Goal: Answer question/provide support: Share knowledge or assist other users

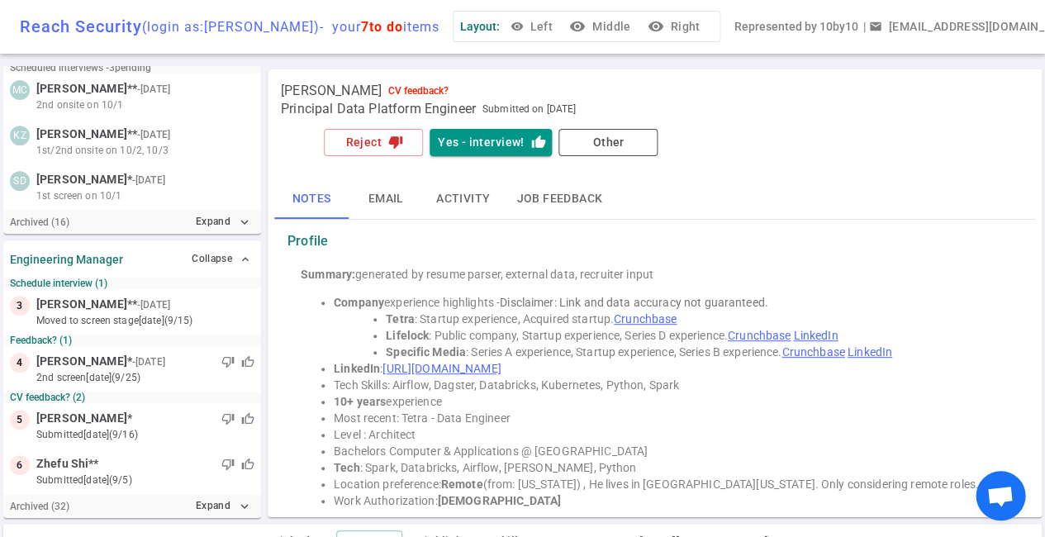
scroll to position [148, 0]
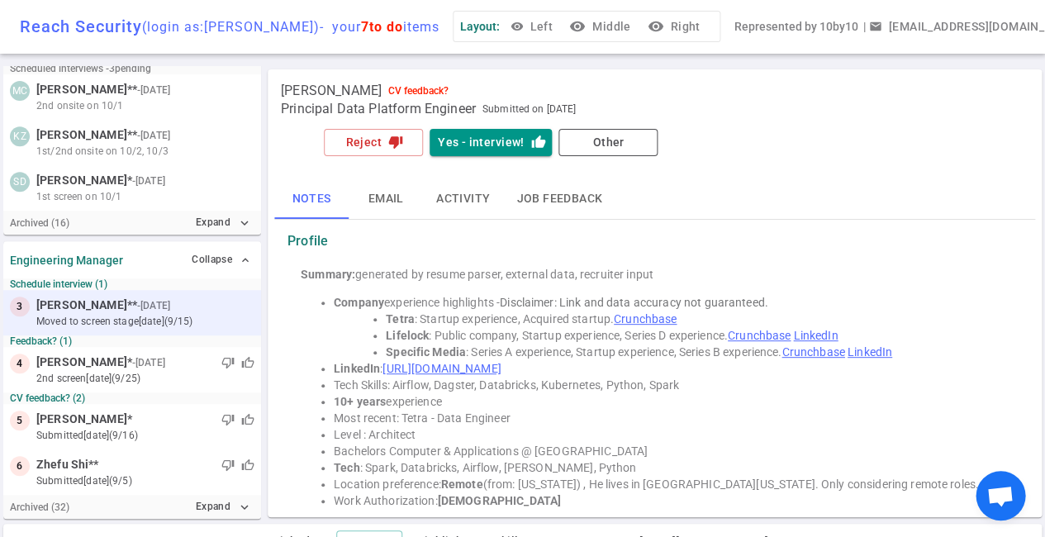
click at [182, 305] on div at bounding box center [214, 305] width 81 height 17
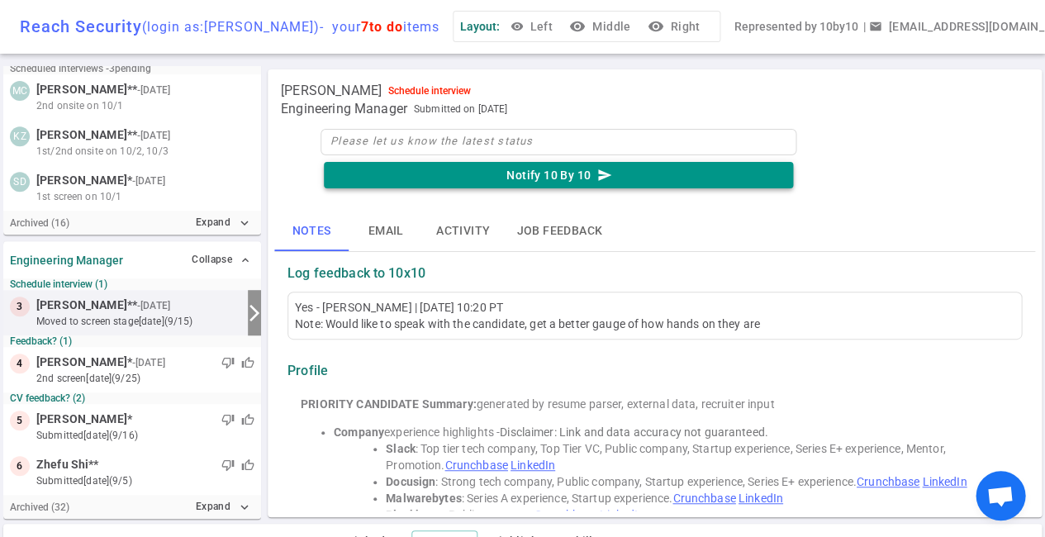
type textarea "N"
type textarea "No"
type textarea "Not"
type textarea "Not h"
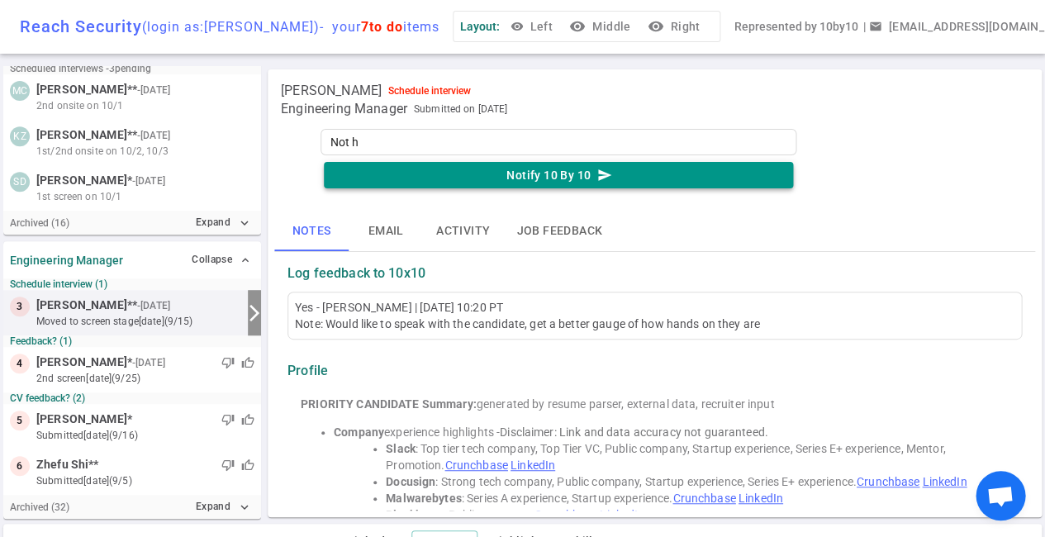
type textarea "Not hi"
type textarea "Not hir"
type textarea "Not hiri"
type textarea "Not hirin"
type textarea "Not hiring"
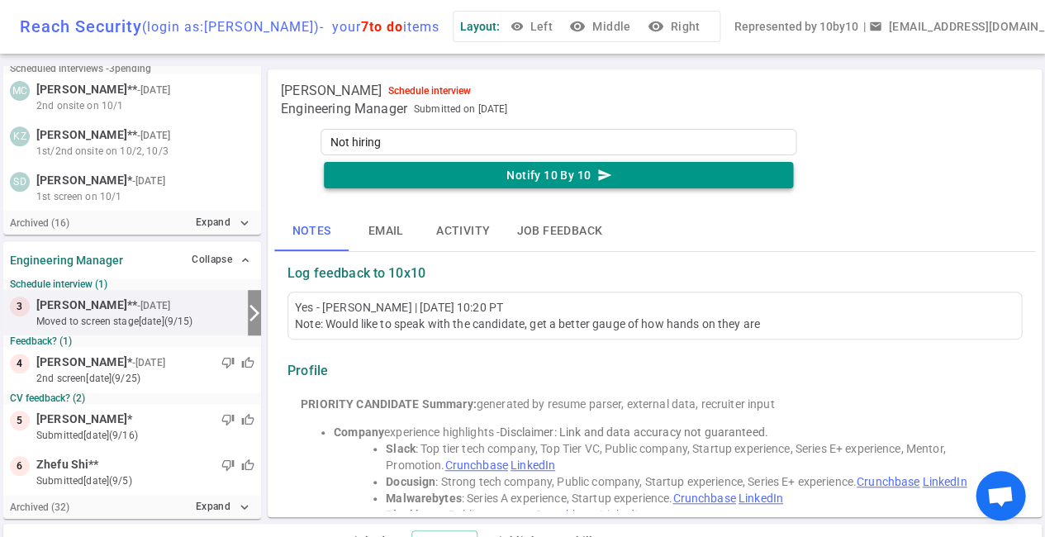
type textarea "Not hiring"
type textarea "Not hiring a"
type textarea "Not hiring an"
type textarea "Not hiring an E"
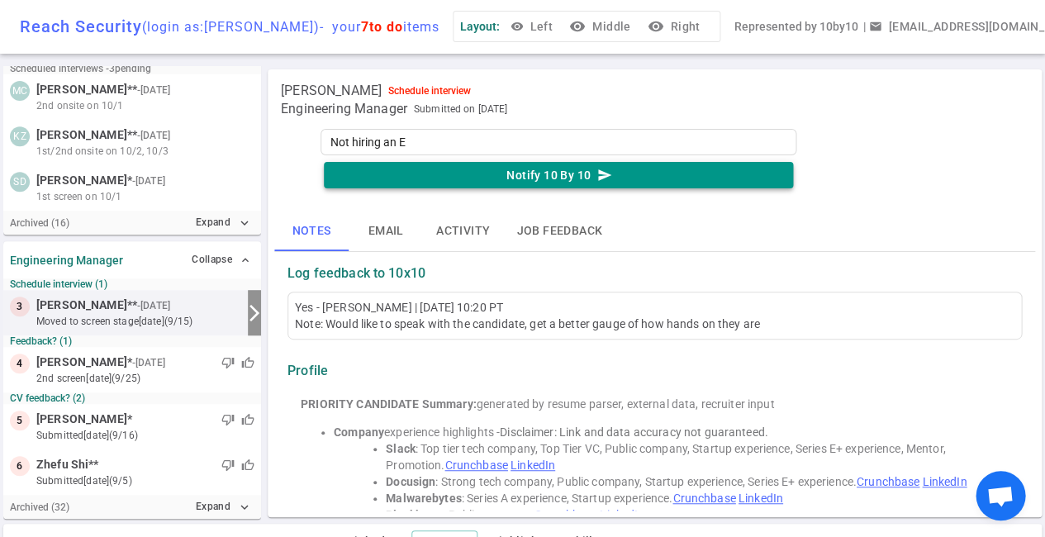
type textarea "Not hiring an En"
type textarea "Not hiring an Eng"
type textarea "Not hiring an Eng M"
type textarea "Not hiring an Eng Ma"
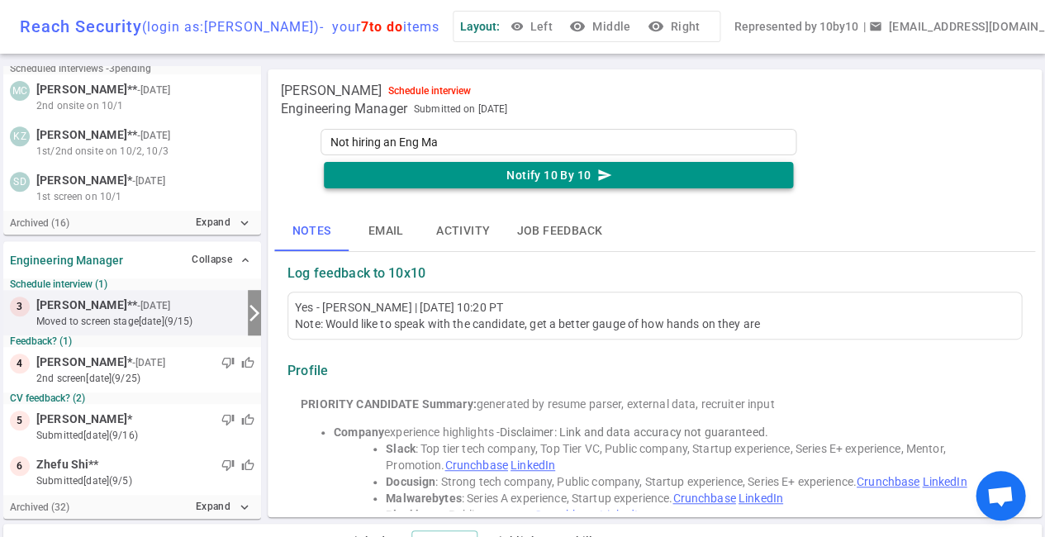
type textarea "Not hiring an Eng Man"
type textarea "Not hiring an Eng Mana"
type textarea "Not hiring an Eng Manag"
type textarea "Not hiring an Eng Manage"
type textarea "Not hiring an Eng Manager"
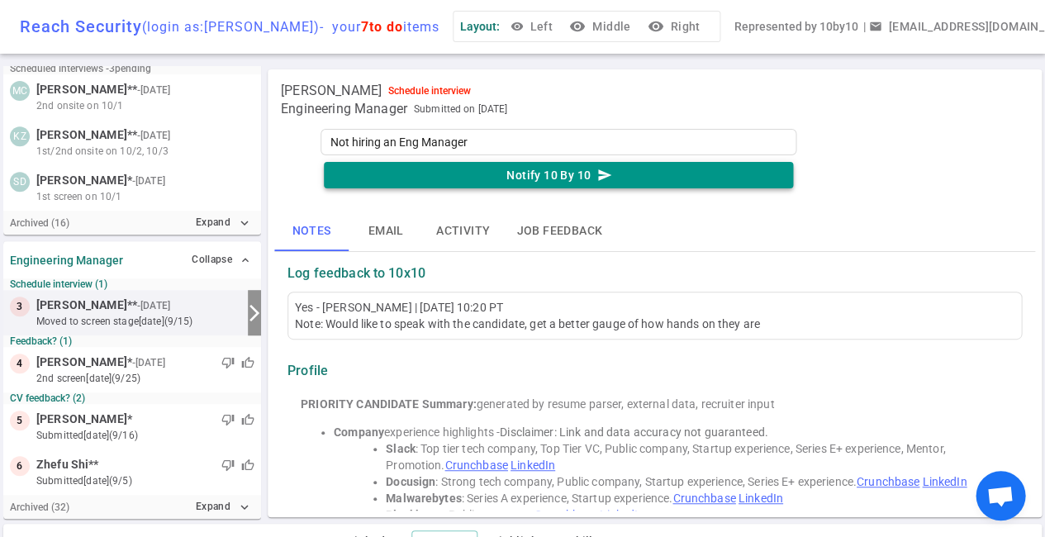
type textarea "Not hiring an Eng Manager"
type textarea "Not hiring an Eng Manager w"
type textarea "Not hiring an Eng Manager we"
type textarea "Not hiring an Eng Manager we d"
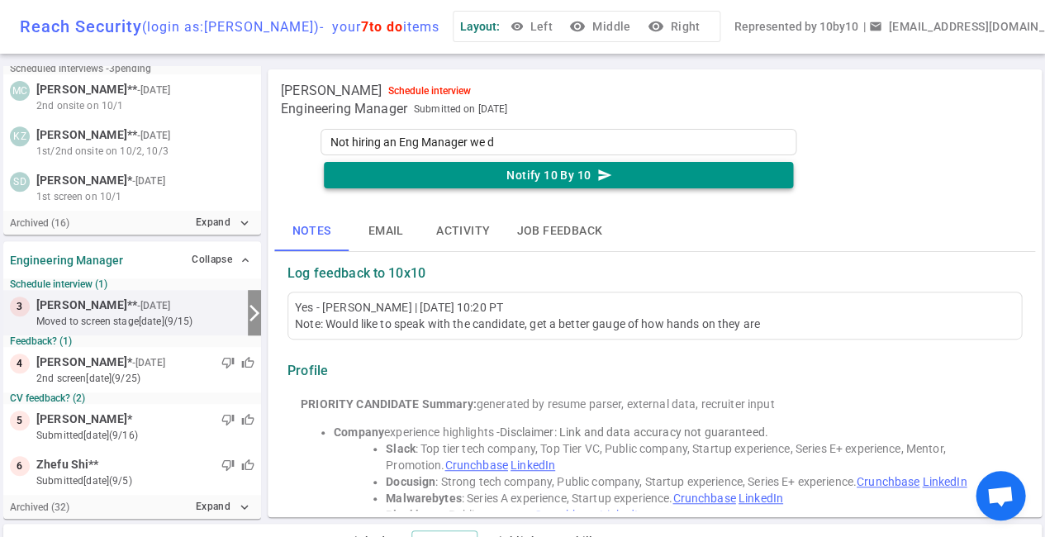
type textarea "Not hiring an Eng Manager we di"
type textarea "Not hiring an Eng Manager we dis"
type textarea "Not hiring an Eng Manager we disc"
type textarea "Not hiring an Eng Manager we discu"
type textarea "Not hiring an Eng Manager we discus"
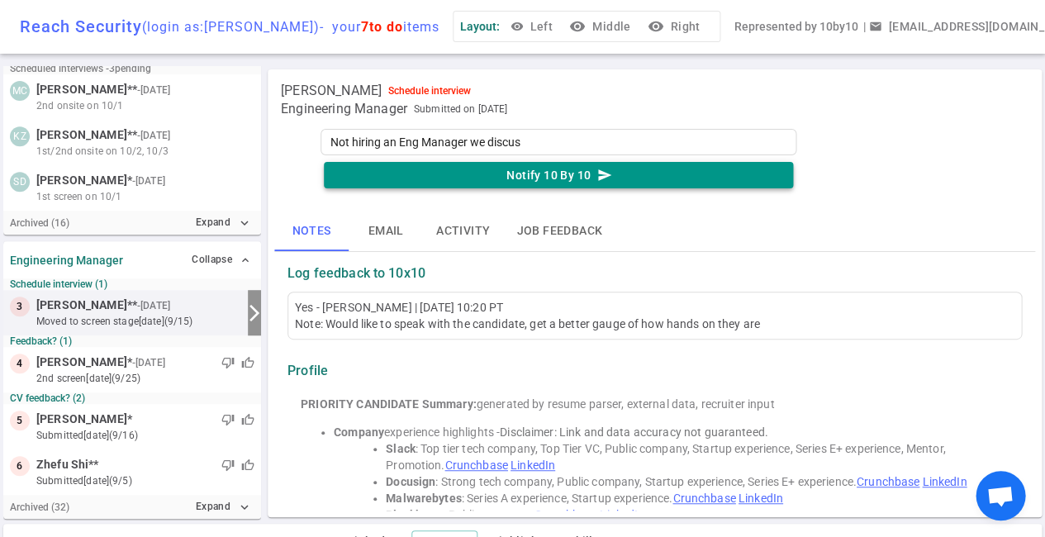
type textarea "Not hiring an Eng Manager we discuss"
type textarea "Not hiring an Eng Manager we discussd"
type textarea "Not hiring an Eng Manager we discussed"
type textarea "Not hiring an Eng Manager we discussed t"
type textarea "Not hiring an Eng Manager we discussed th"
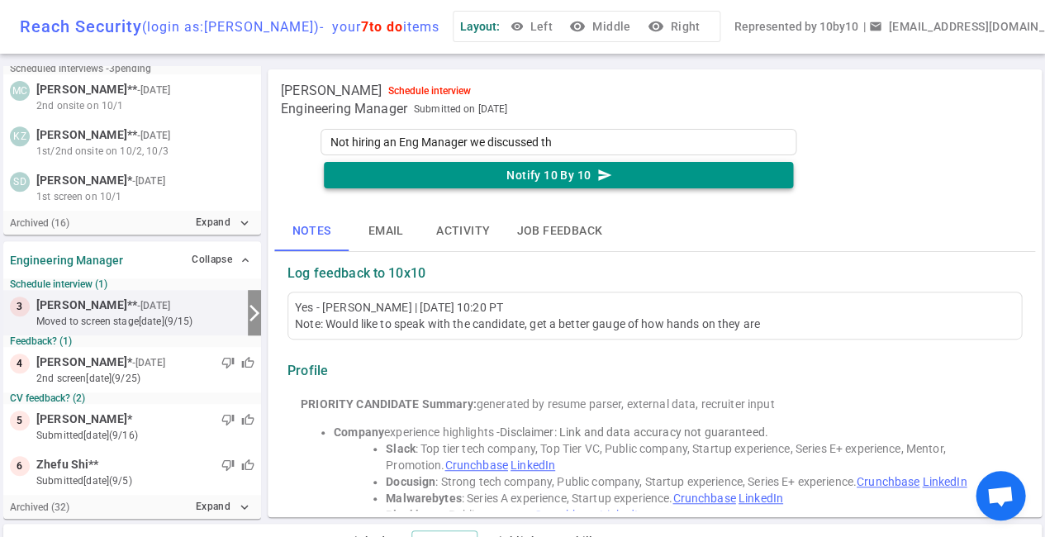
type textarea "Not hiring an Eng Manager we discussed tha"
type textarea "Not hiring an Eng Manager we discussed that"
type textarea "Not hiring an Eng Manager we discussed that l"
type textarea "Not hiring an Eng Manager we discussed that la"
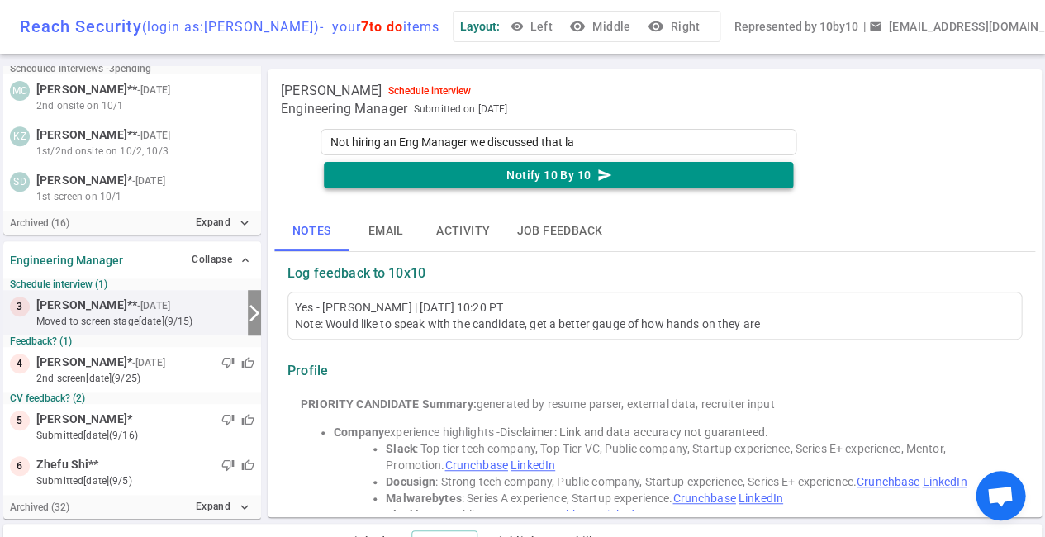
type textarea "Not hiring an Eng Manager we discussed that las"
type textarea "Not hiring an Eng Manager we discussed that last"
type textarea "Not hiring an Eng Manager we discussed that last w"
type textarea "Not hiring an Eng Manager we discussed that last we"
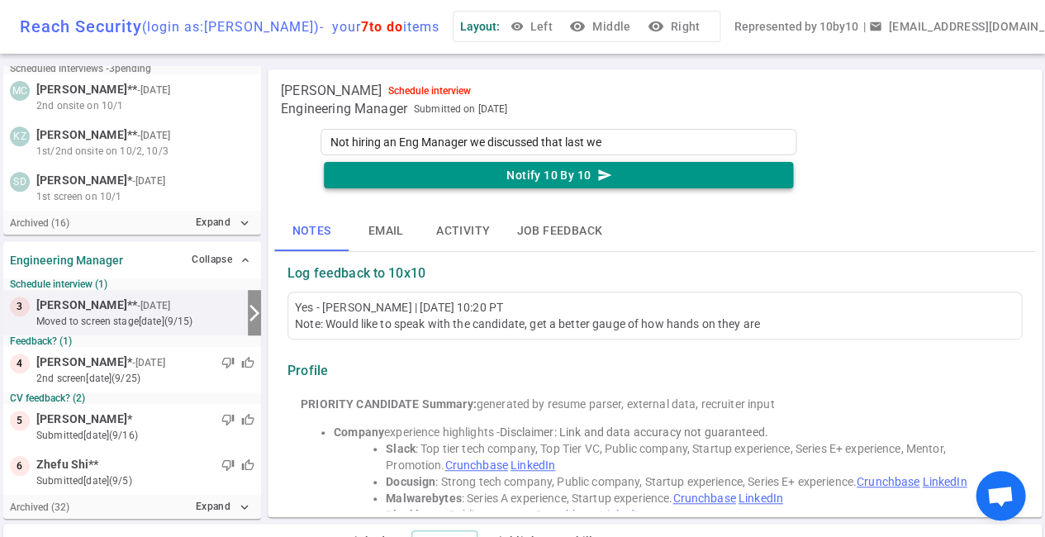
type textarea "Not hiring an Eng Manager we discussed that last wee"
click at [626, 145] on textarea "Not hiring an Eng Manager we discussed that last week" at bounding box center [559, 142] width 476 height 26
click at [638, 145] on textarea "Not hiring an Eng Manager we discussed that last week" at bounding box center [559, 142] width 476 height 26
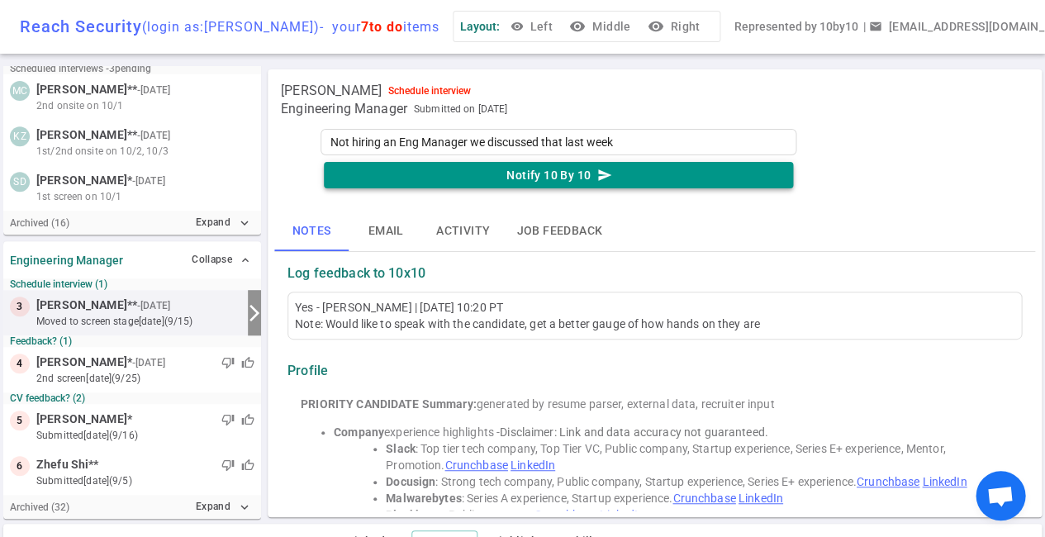
type textarea "Not hiring an Eng Manager we discussed that last week"
click at [556, 170] on button "Notify 10 By 10 send" at bounding box center [558, 175] width 469 height 27
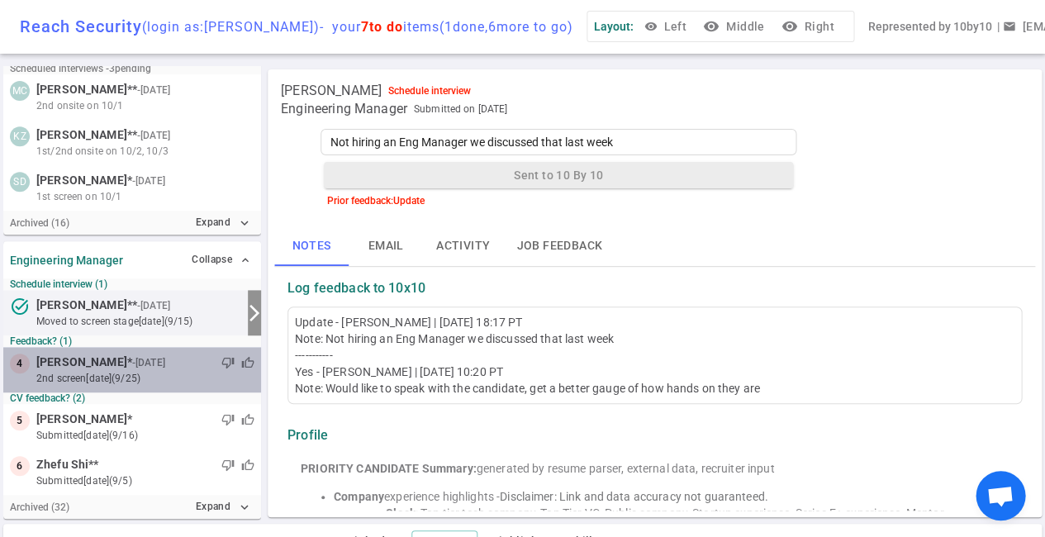
click at [220, 359] on div "thumb_down thumb_up" at bounding box center [235, 362] width 40 height 13
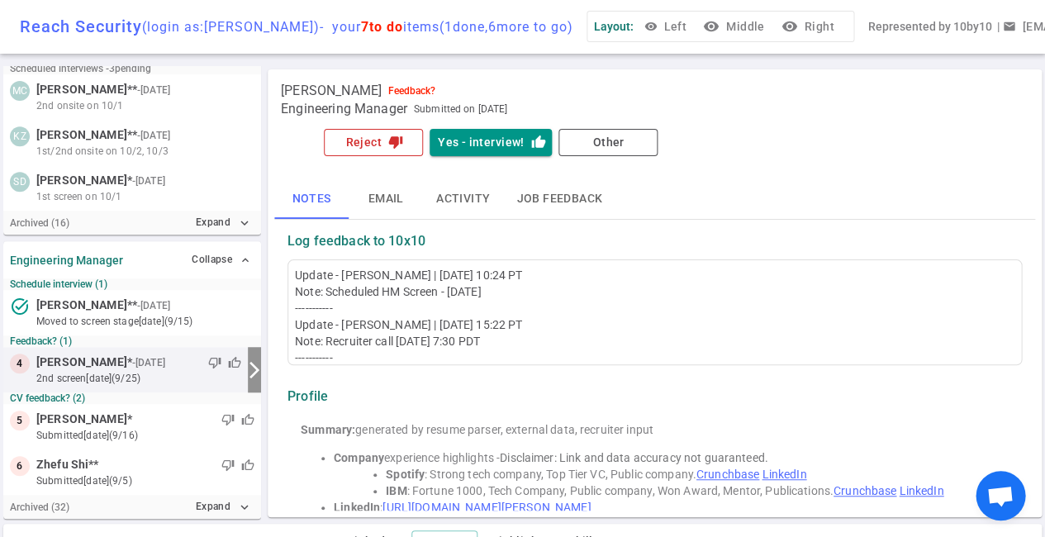
click at [385, 140] on button "Reject thumb_down" at bounding box center [373, 142] width 99 height 27
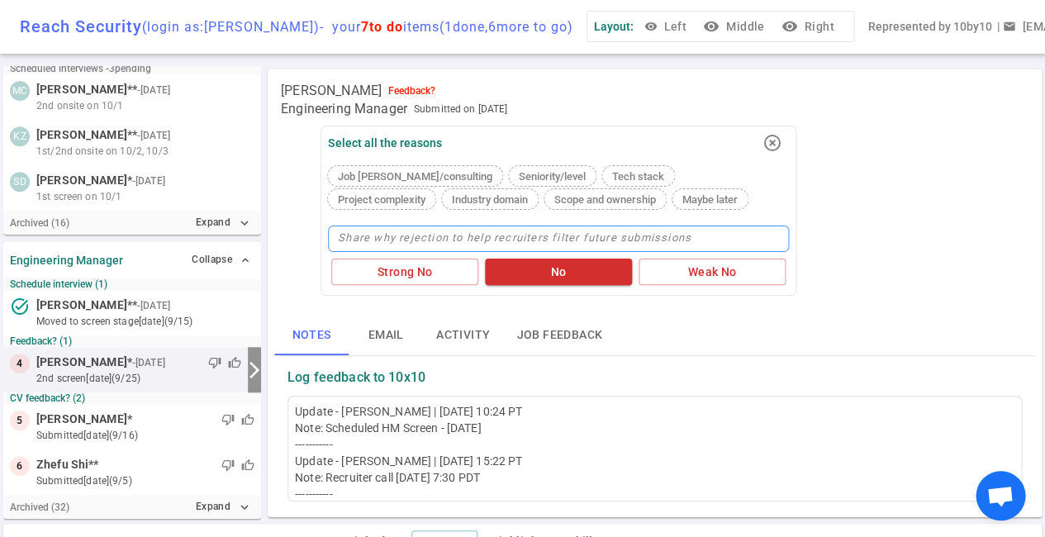
click at [387, 227] on textarea at bounding box center [558, 239] width 461 height 26
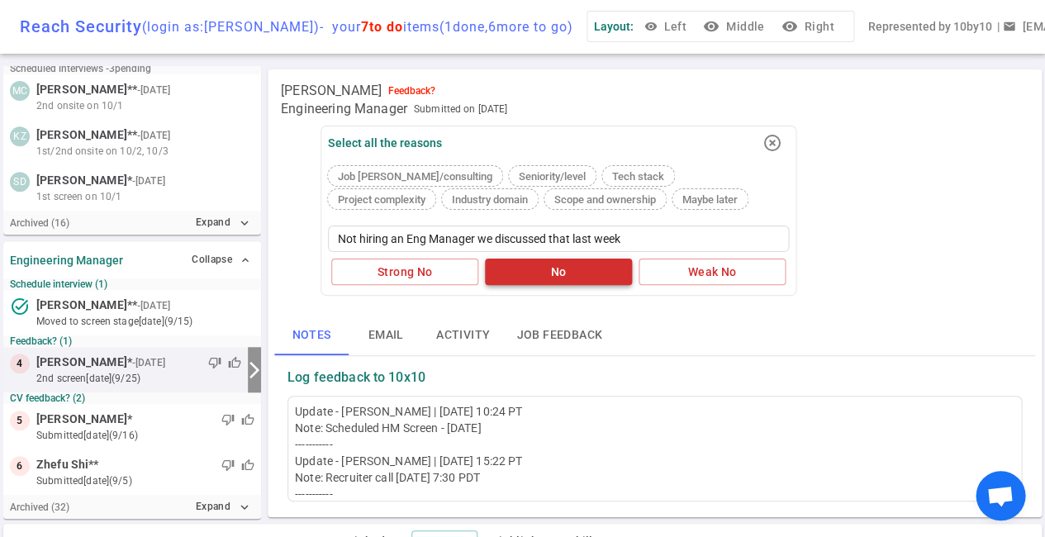
type textarea "Not hiring an Eng Manager we discussed that last week"
click at [554, 272] on button "No" at bounding box center [558, 272] width 147 height 27
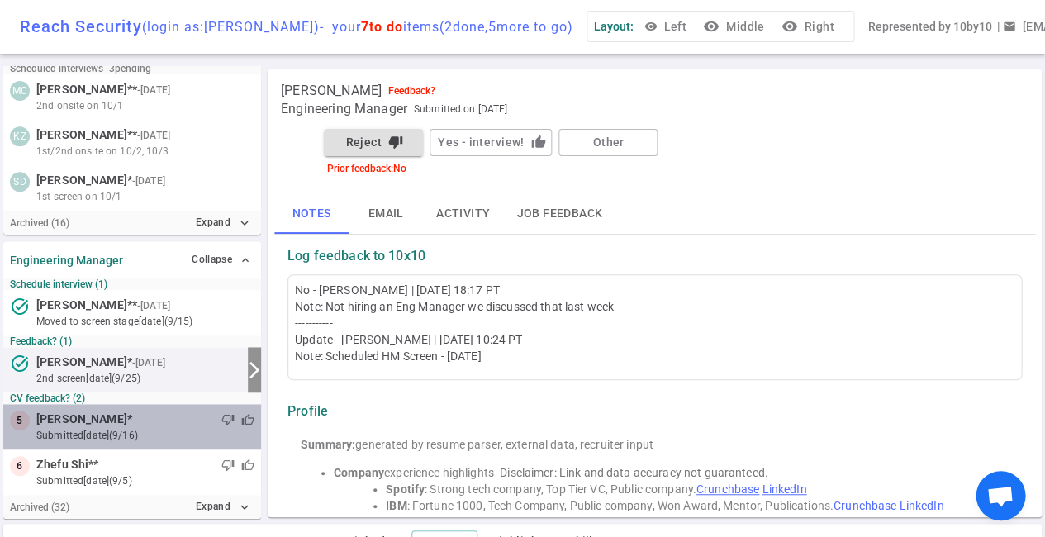
click at [105, 415] on span "[PERSON_NAME]" at bounding box center [81, 419] width 91 height 17
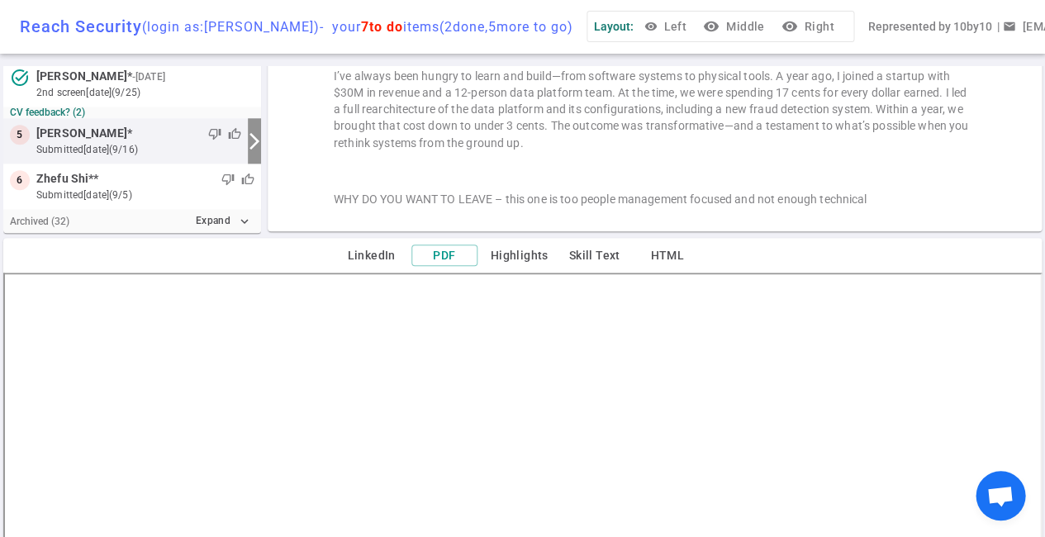
scroll to position [287, 0]
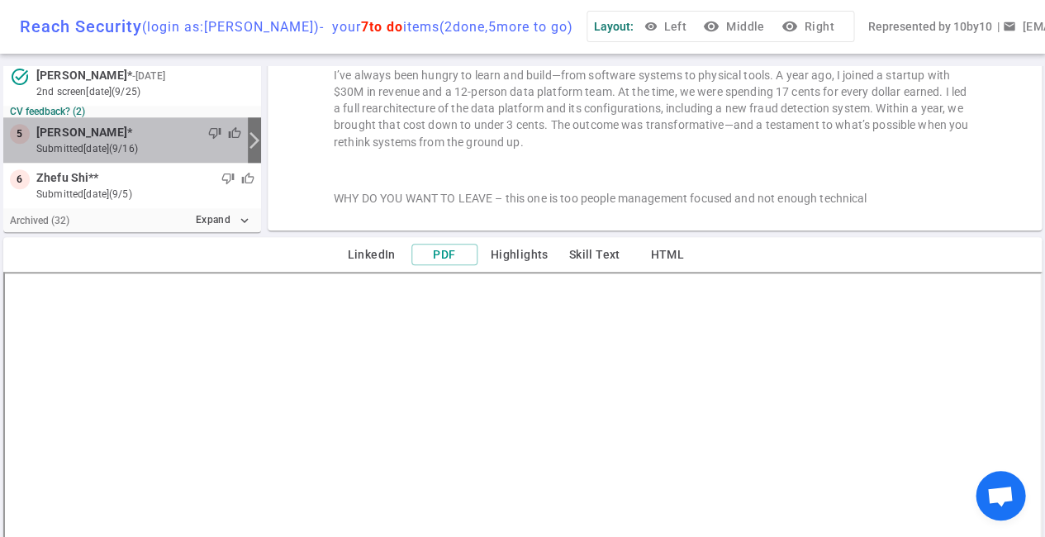
click at [211, 132] on span "thumb_down" at bounding box center [214, 132] width 13 height 13
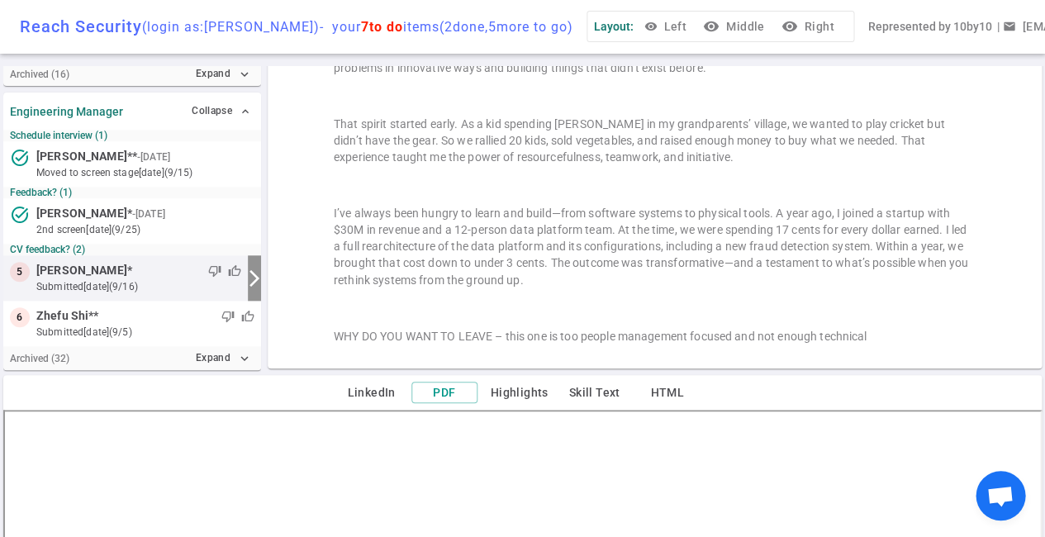
scroll to position [121, 0]
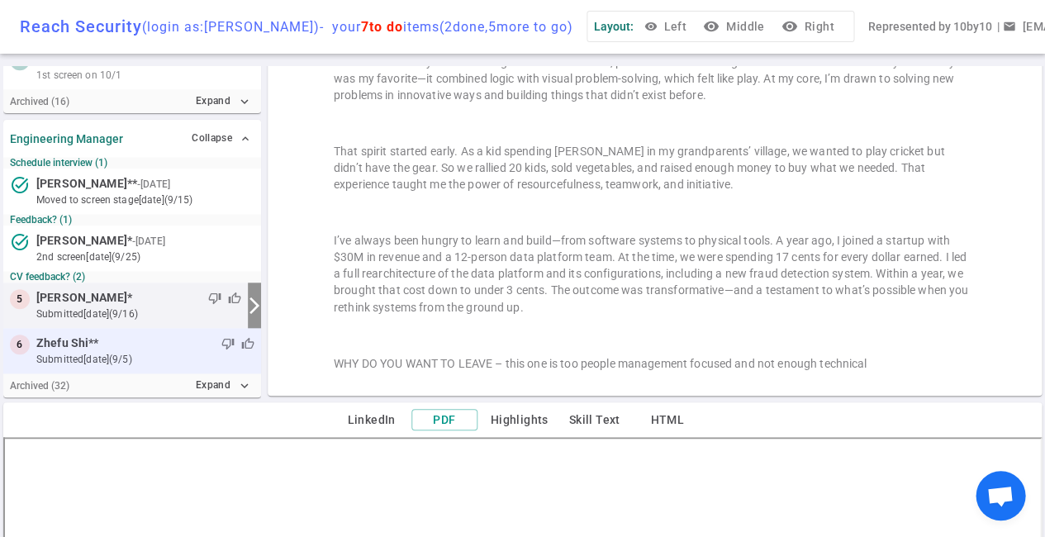
click at [222, 341] on span "thumb_down" at bounding box center [227, 343] width 13 height 13
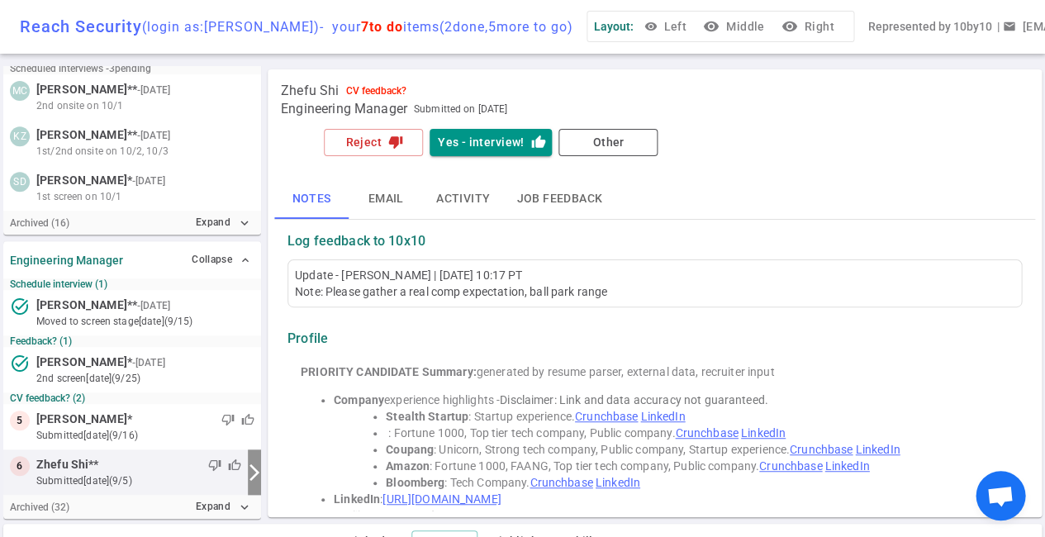
scroll to position [0, 0]
click at [385, 140] on button "Reject thumb_down" at bounding box center [373, 142] width 99 height 27
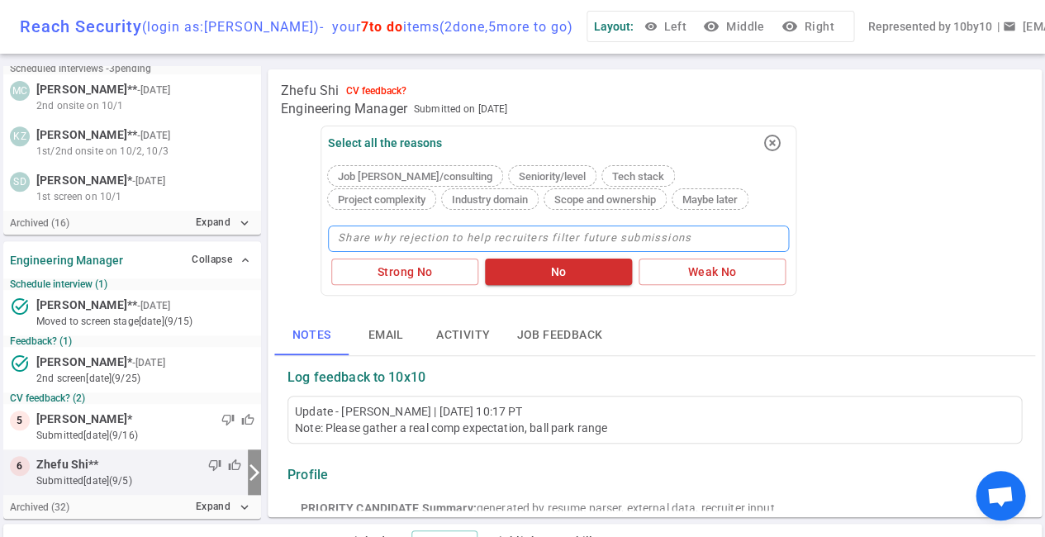
click at [368, 234] on textarea at bounding box center [558, 239] width 461 height 26
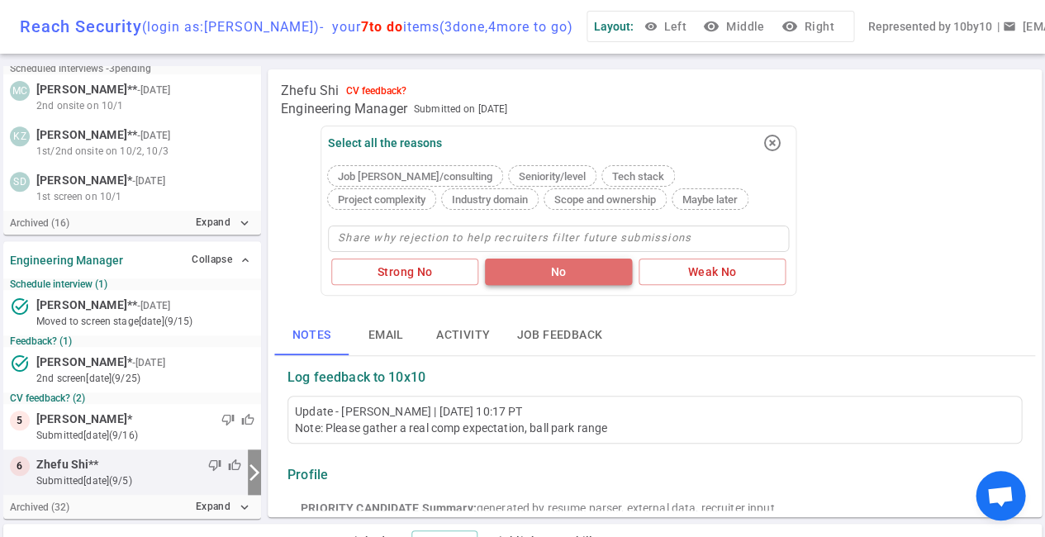
click at [536, 264] on button "No" at bounding box center [558, 272] width 147 height 27
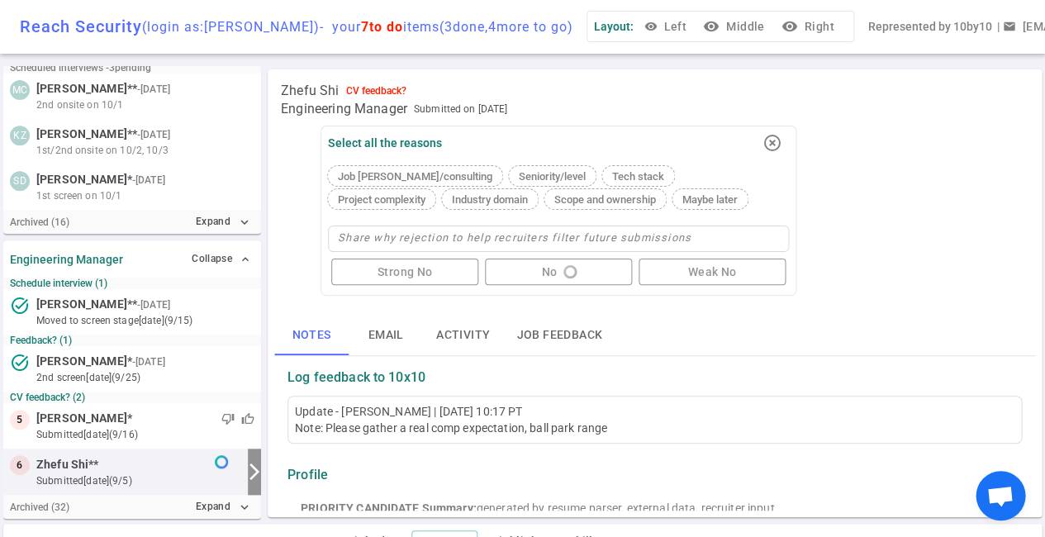
scroll to position [148, 0]
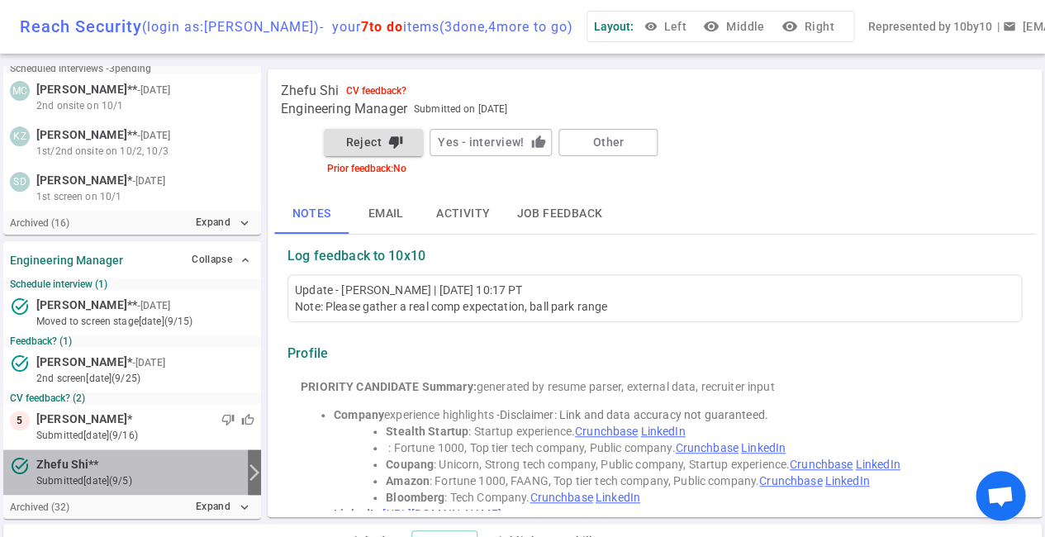
click at [172, 473] on small "submitted [DATE] (9/5)" at bounding box center [138, 480] width 205 height 15
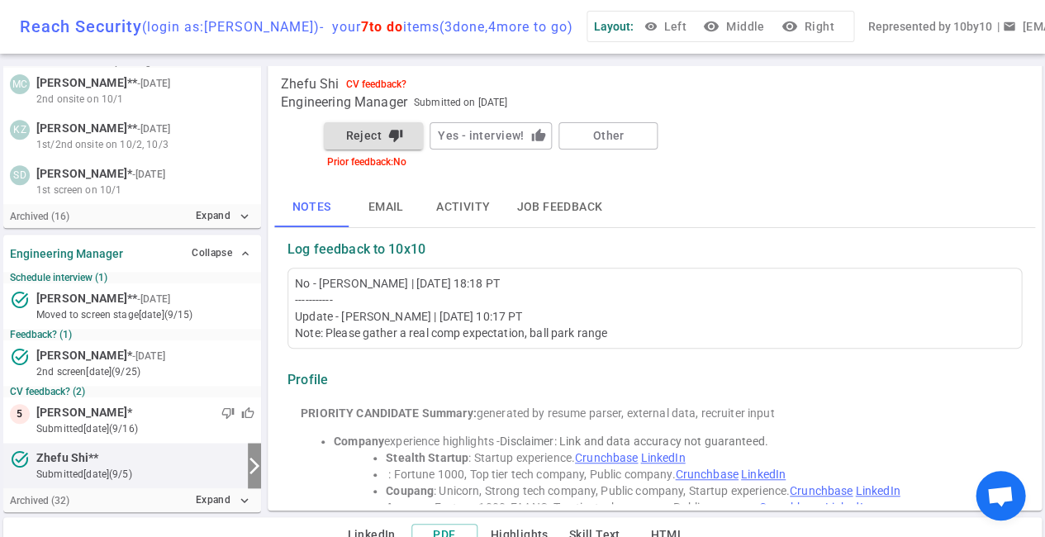
scroll to position [6, 0]
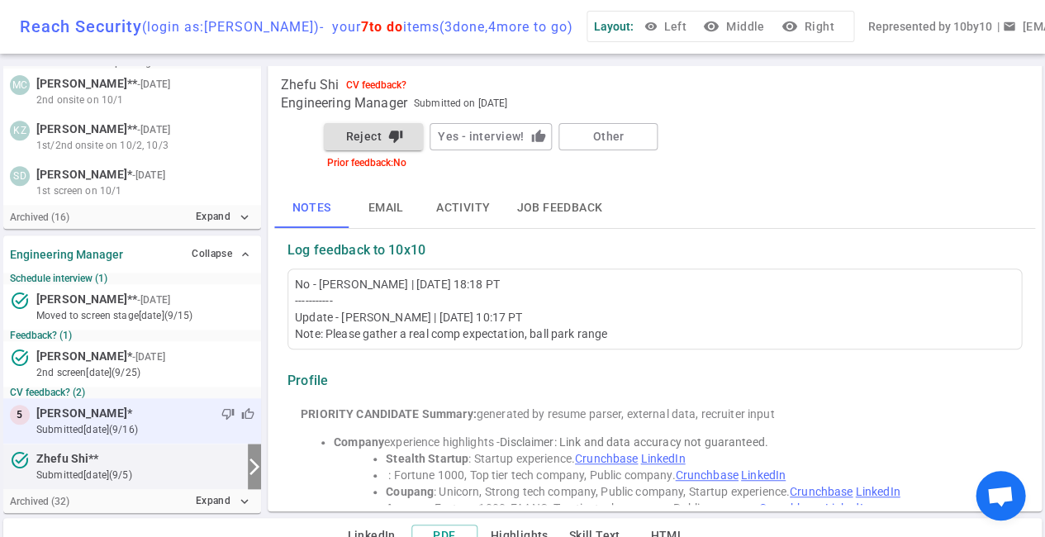
click at [214, 407] on div "thumb_down thumb_up" at bounding box center [193, 414] width 122 height 17
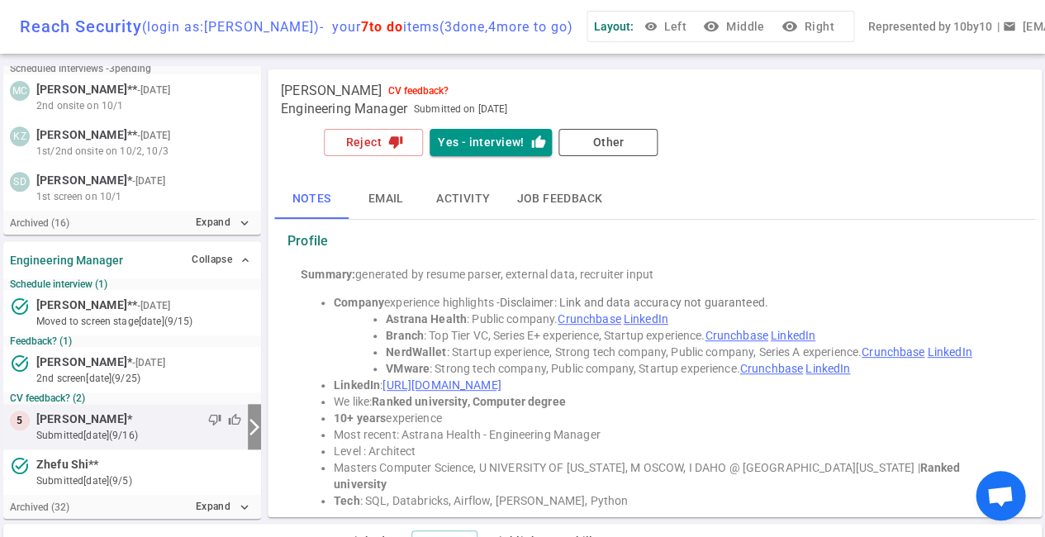
scroll to position [0, 0]
click at [382, 145] on button "Reject thumb_down" at bounding box center [373, 142] width 99 height 27
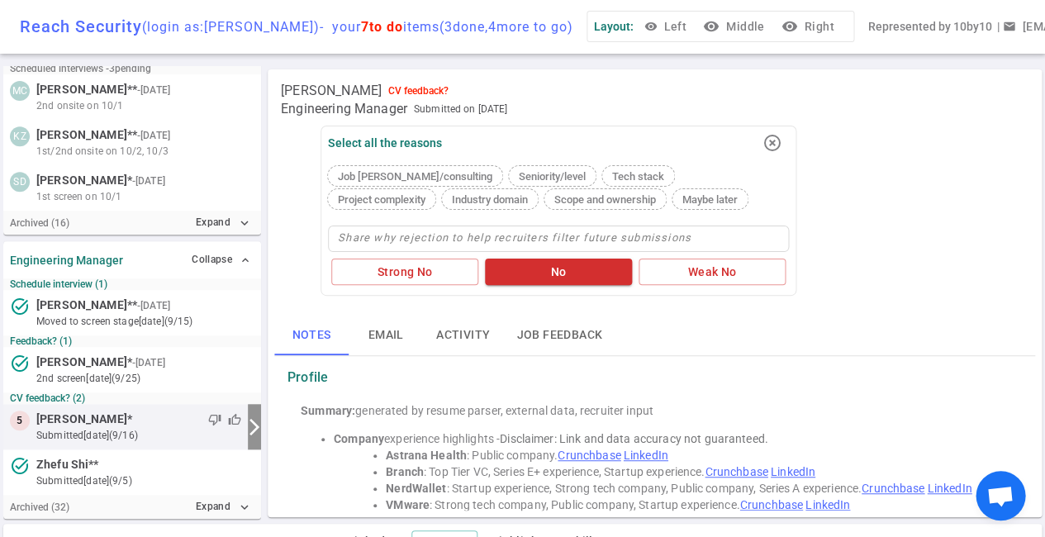
type textarea "N"
type textarea "No"
type textarea "Not"
type textarea "Not h"
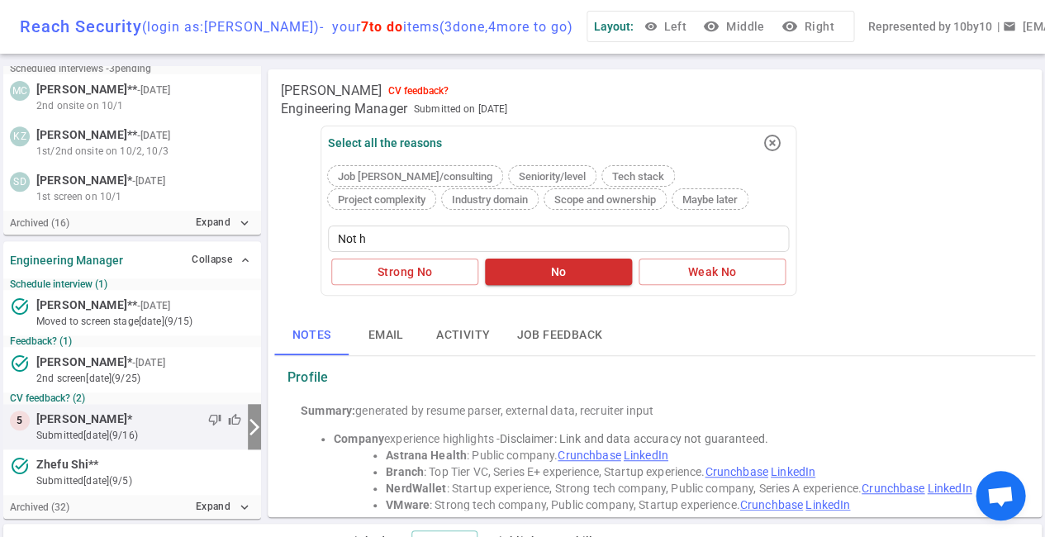
type textarea "Not hi"
type textarea "Not hir"
type textarea "Not hiri"
type textarea "Not hirin"
type textarea "Not hiring"
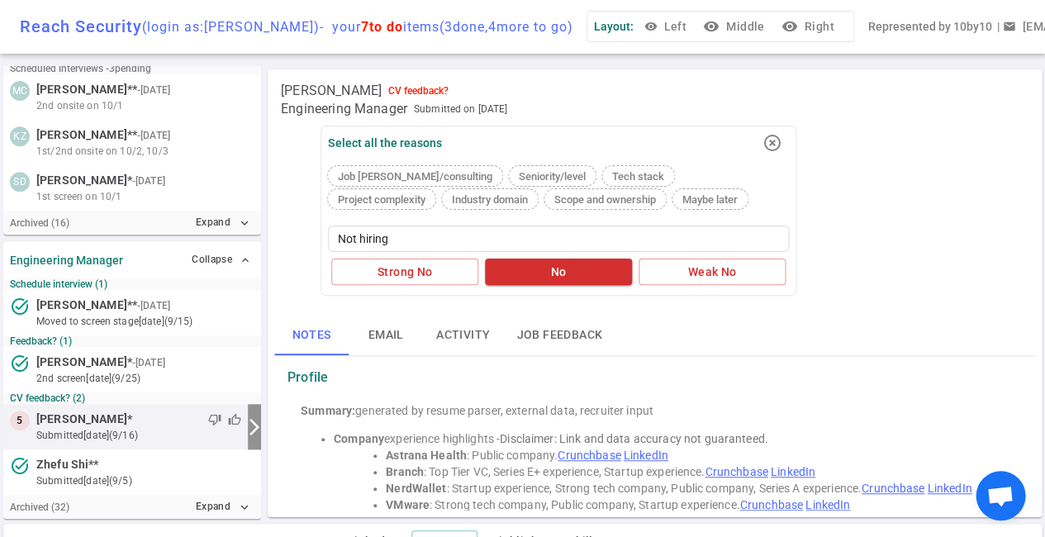
type textarea "Not hiring"
type textarea "Not hiring a"
type textarea "Not hiring an"
type textarea "Not hiring an E"
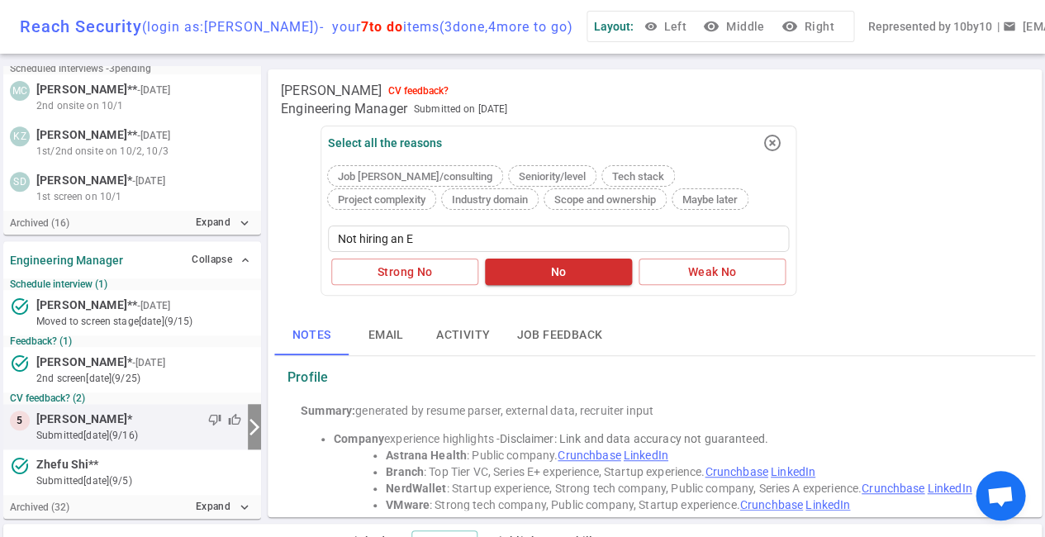
type textarea "Not hiring an En"
type textarea "Not hiring an Eng"
type textarea "Not hiring an Eng a"
type textarea "Not hiring an Eng an"
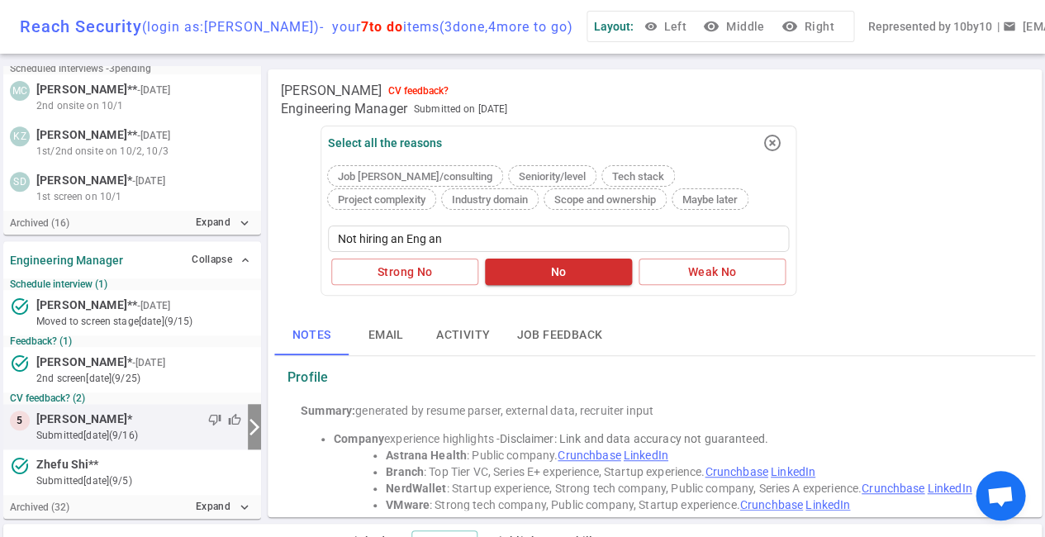
type textarea "Not hiring an Eng [PERSON_NAME]"
type textarea "Not hiring an Eng anag"
type textarea "Not hiring an Eng [PERSON_NAME]"
type textarea "Not hiring an Eng an"
type textarea "Not hiring an Eng a"
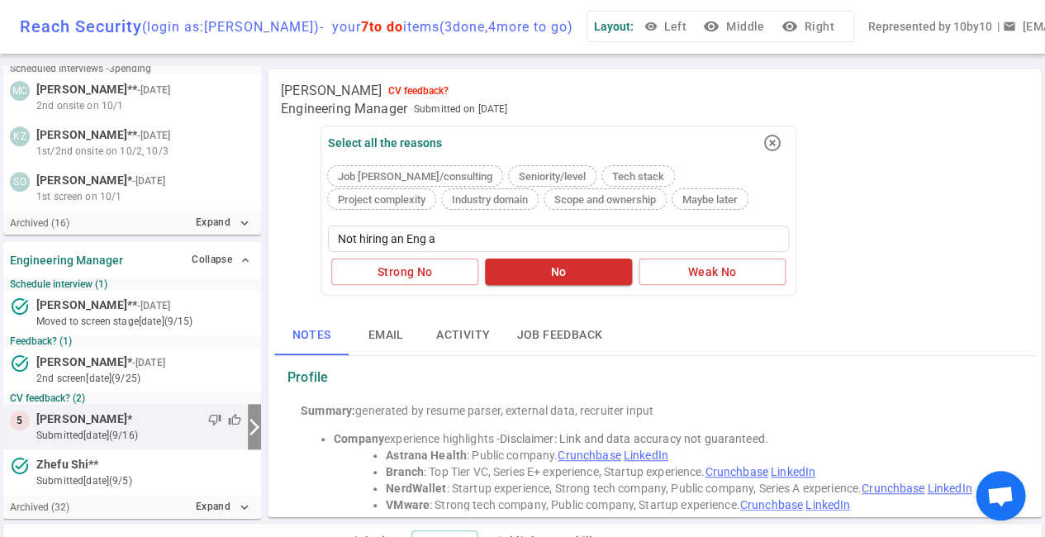
type textarea "Not hiring an Eng"
type textarea "Not hiring an Eng M"
type textarea "Not hiring an Eng Ma"
type textarea "Not hiring an Eng Man"
type textarea "Not hiring an Eng Mana"
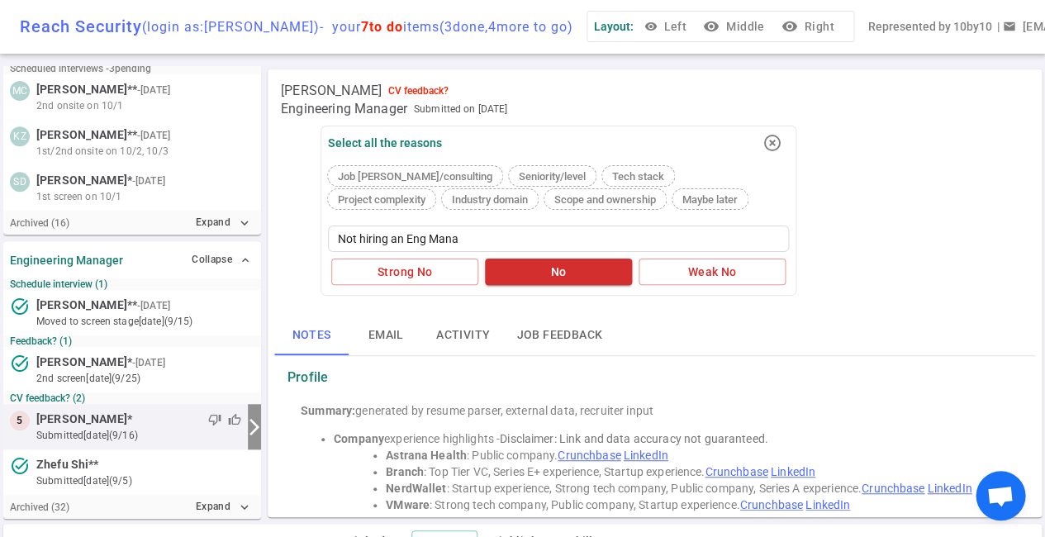
type textarea "Not hiring an Eng Manag"
type textarea "Not hiring an Eng Manage"
type textarea "Not hiring an Eng Manager"
type textarea "Not hiring an Eng Manager n"
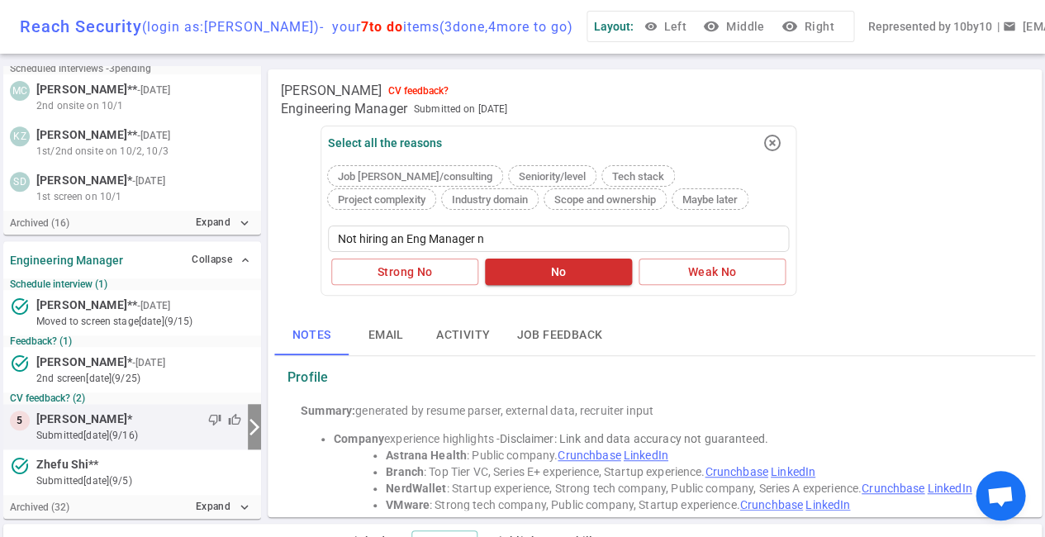
type textarea "Not hiring an Eng Manager no"
type textarea "Not hiring an Eng Manager now"
click at [545, 264] on button "No" at bounding box center [558, 272] width 147 height 27
